Goal: Information Seeking & Learning: Learn about a topic

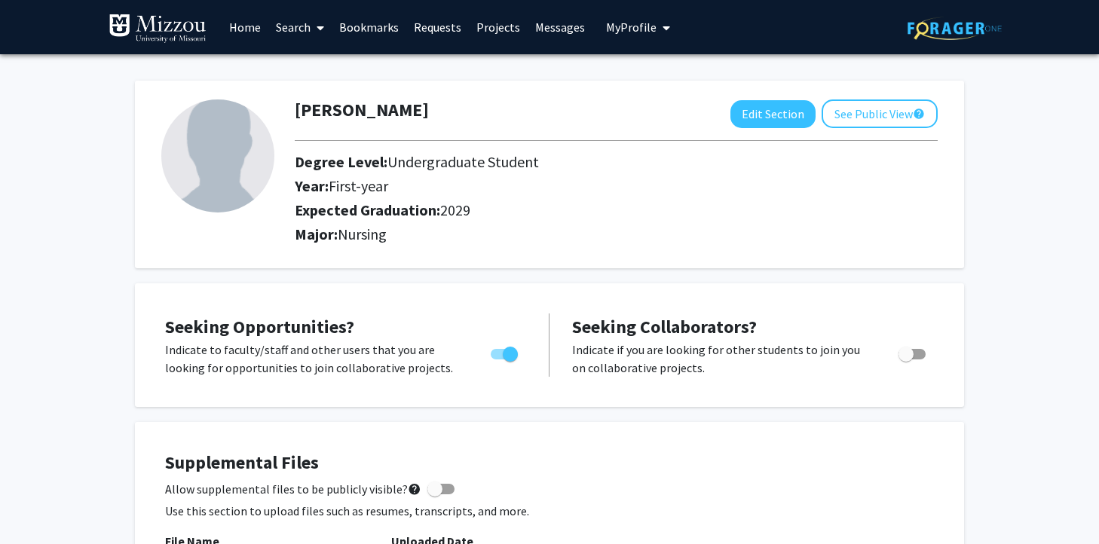
click at [298, 20] on link "Search" at bounding box center [299, 27] width 63 height 53
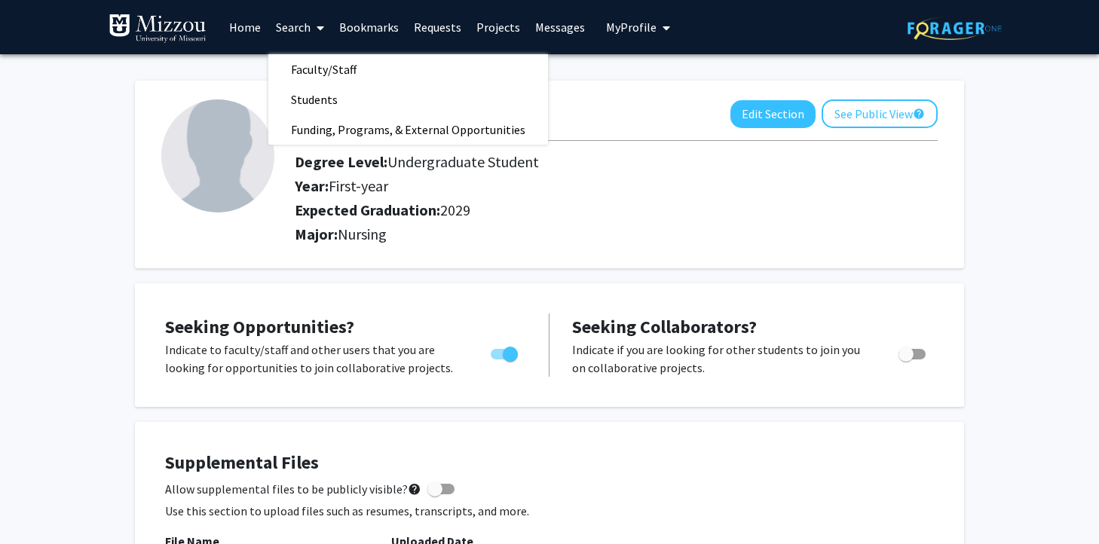
click at [298, 20] on link "Search" at bounding box center [299, 27] width 63 height 53
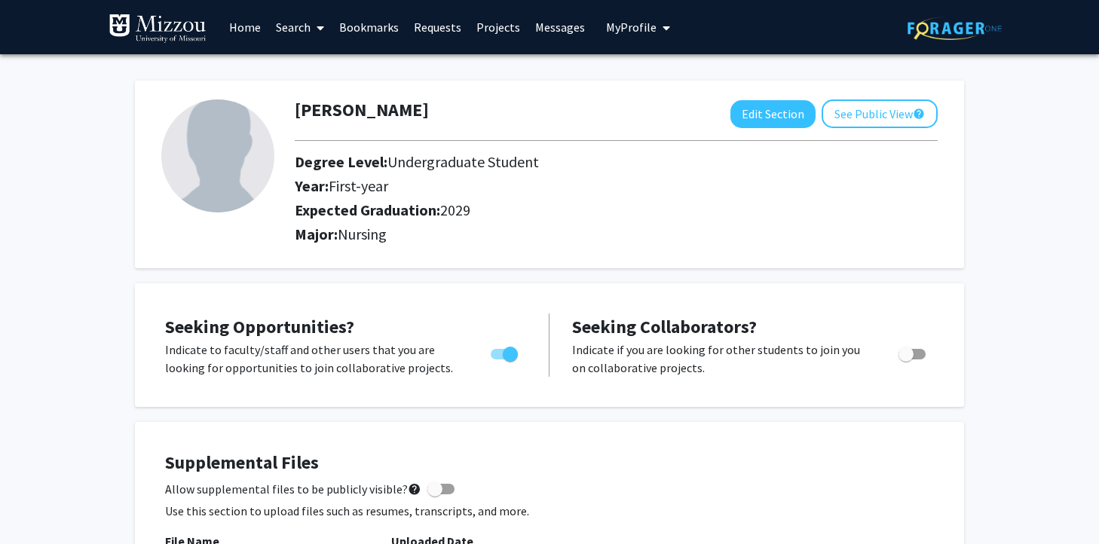
click at [245, 20] on link "Home" at bounding box center [245, 27] width 47 height 53
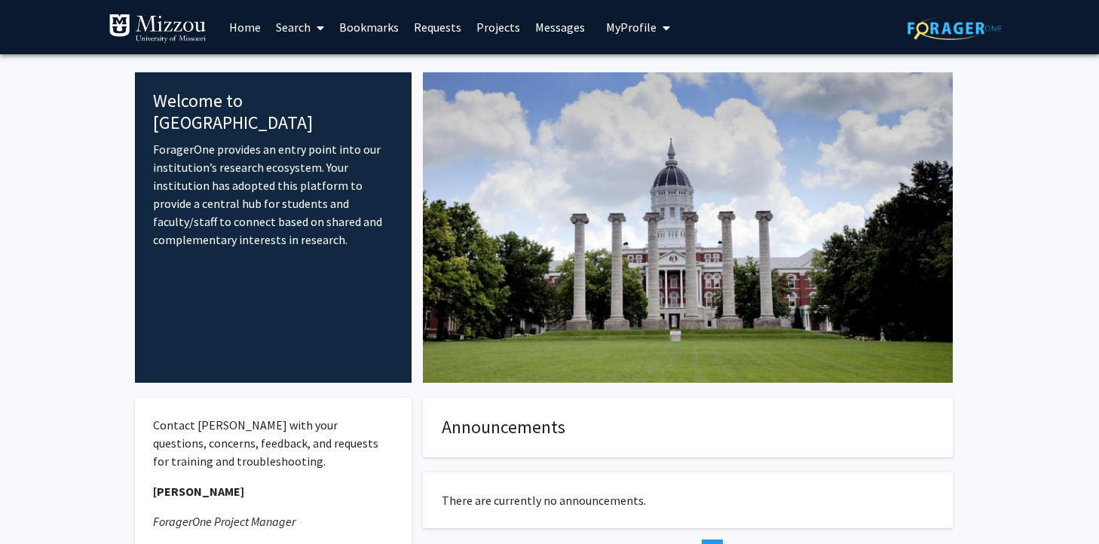
click at [300, 31] on link "Search" at bounding box center [299, 27] width 63 height 53
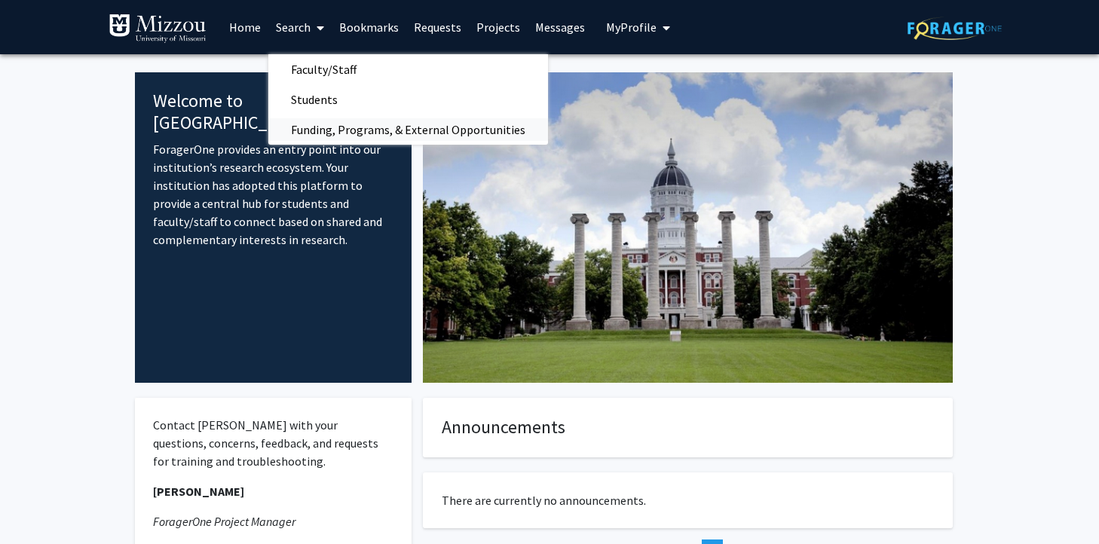
click at [390, 121] on span "Funding, Programs, & External Opportunities" at bounding box center [408, 130] width 280 height 30
